Goal: Transaction & Acquisition: Purchase product/service

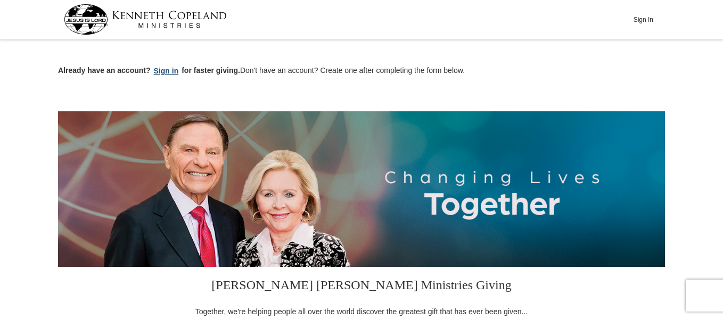
click at [166, 69] on button "Sign in" at bounding box center [166, 71] width 31 height 12
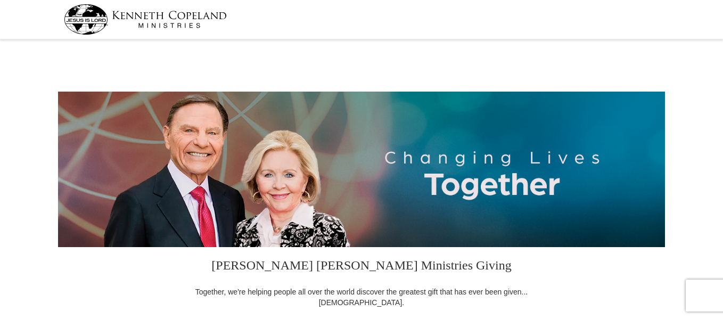
select select "MI"
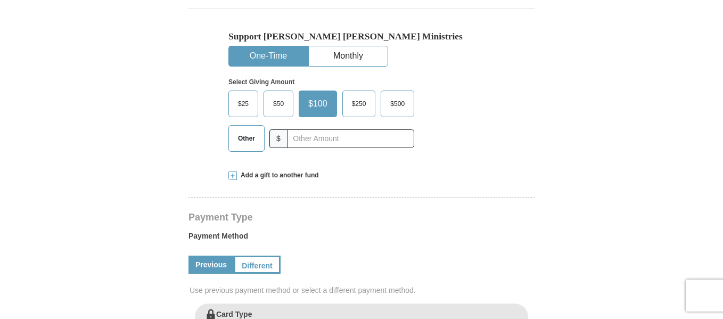
scroll to position [317, 0]
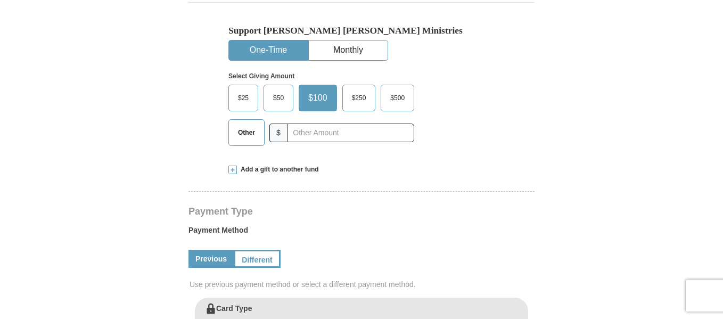
click at [243, 135] on span "Other" at bounding box center [247, 133] width 28 height 16
click at [0, 0] on input "Other" at bounding box center [0, 0] width 0 height 0
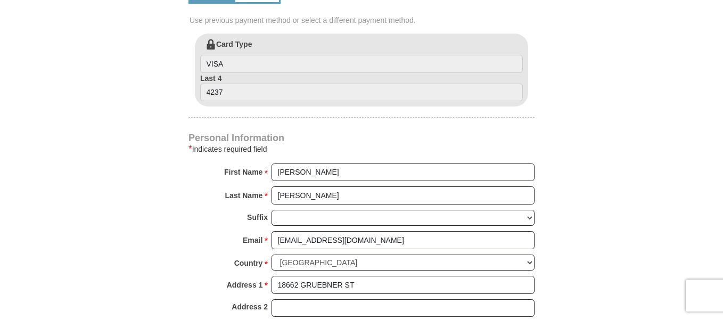
scroll to position [308, 0]
